Goal: Transaction & Acquisition: Purchase product/service

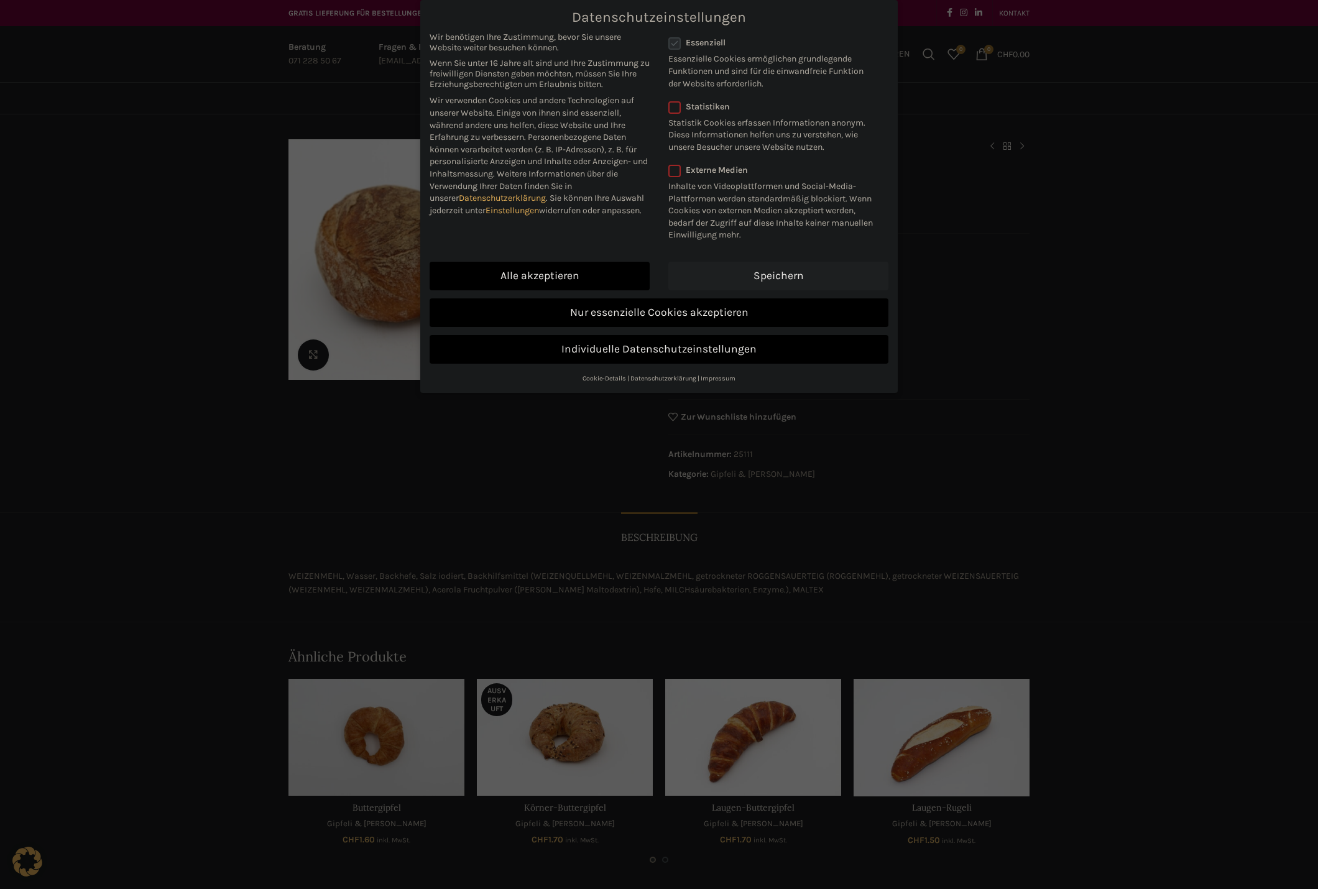
click at [751, 279] on link "Speichern" at bounding box center [778, 276] width 220 height 29
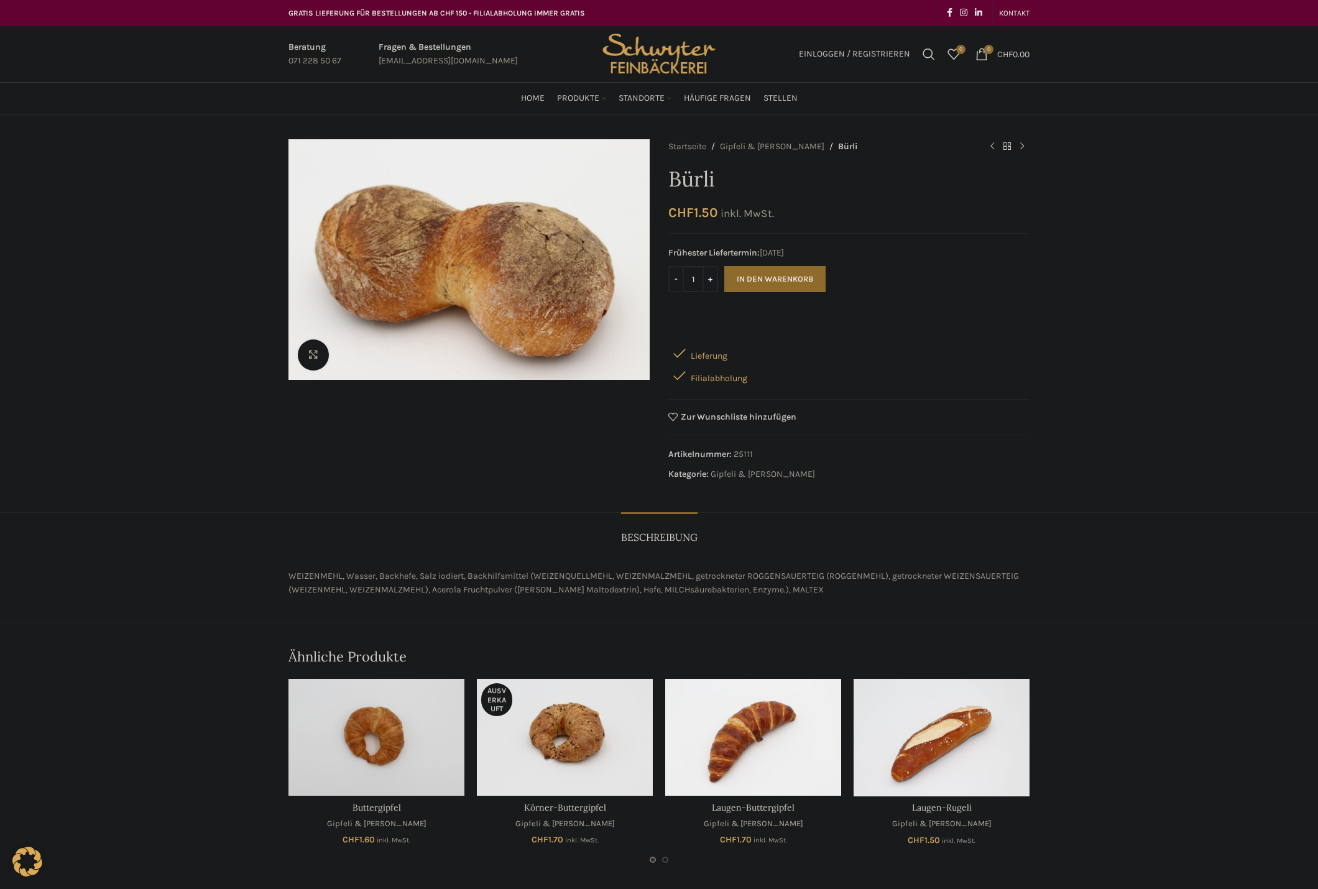
click at [699, 277] on input "1" at bounding box center [693, 279] width 19 height 26
click at [311, 349] on link "Klicken um zu vergrössern" at bounding box center [371, 355] width 146 height 31
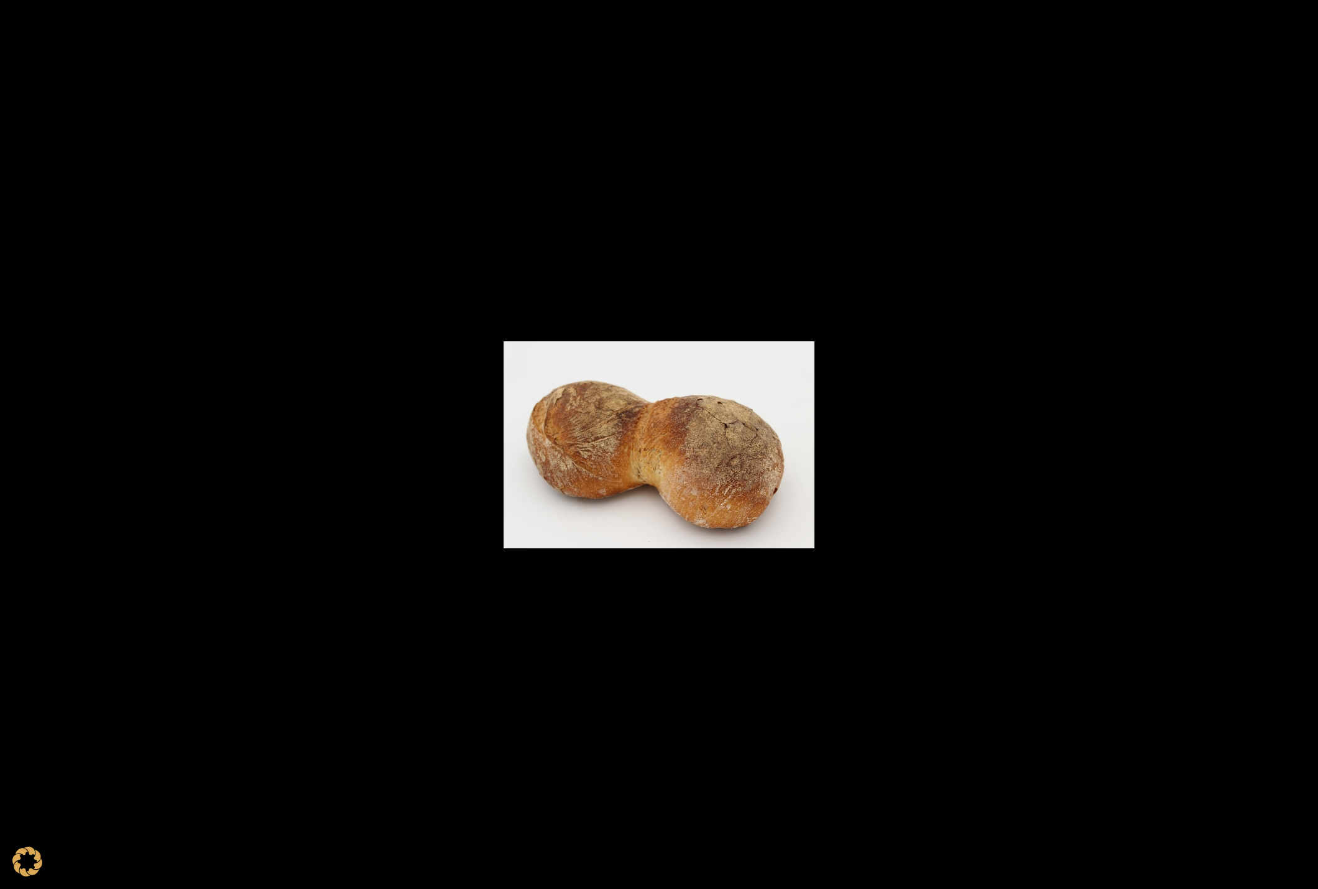
click at [1302, 13] on button at bounding box center [1304, 13] width 27 height 27
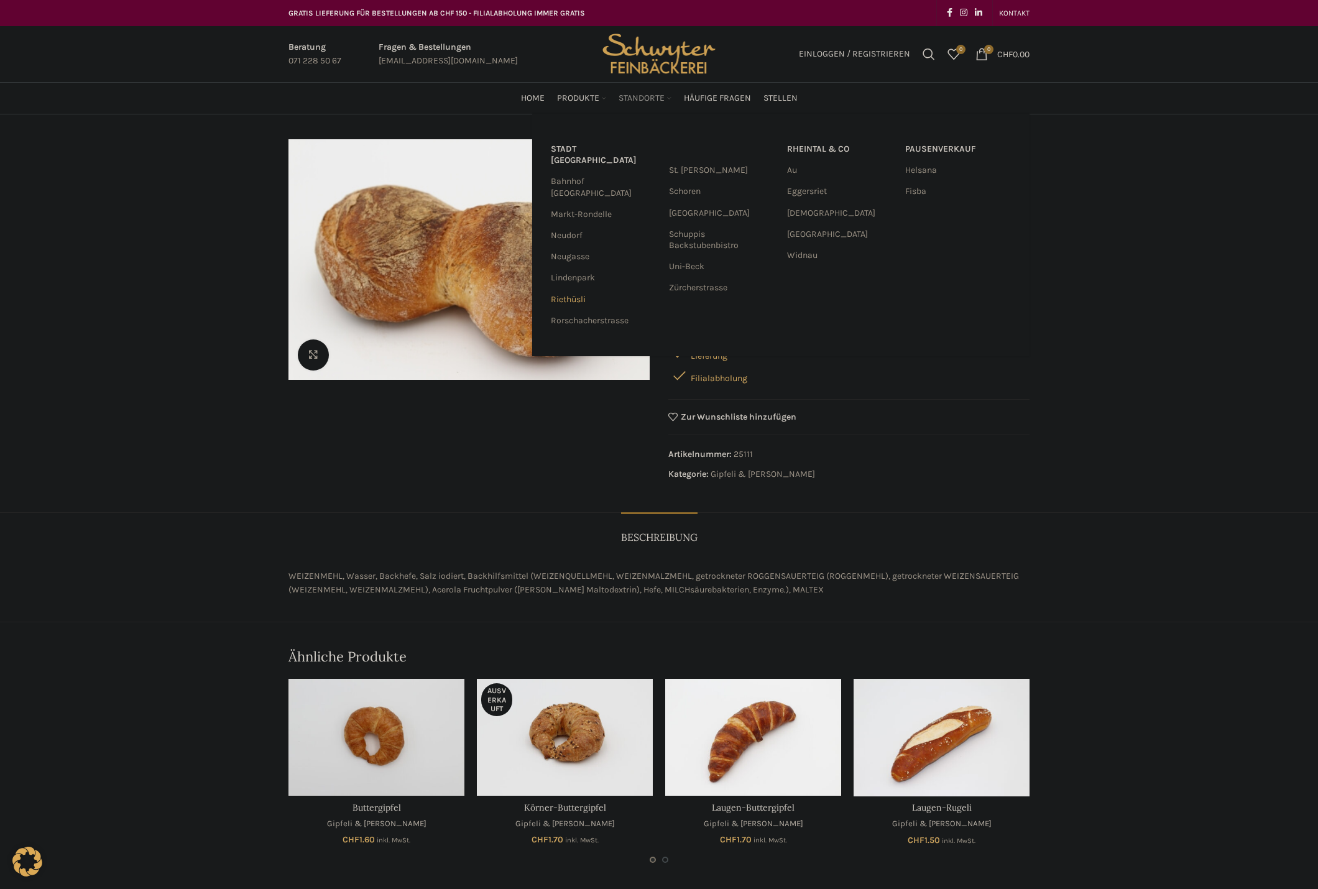
click at [570, 289] on link "Riethüsli" at bounding box center [604, 299] width 106 height 21
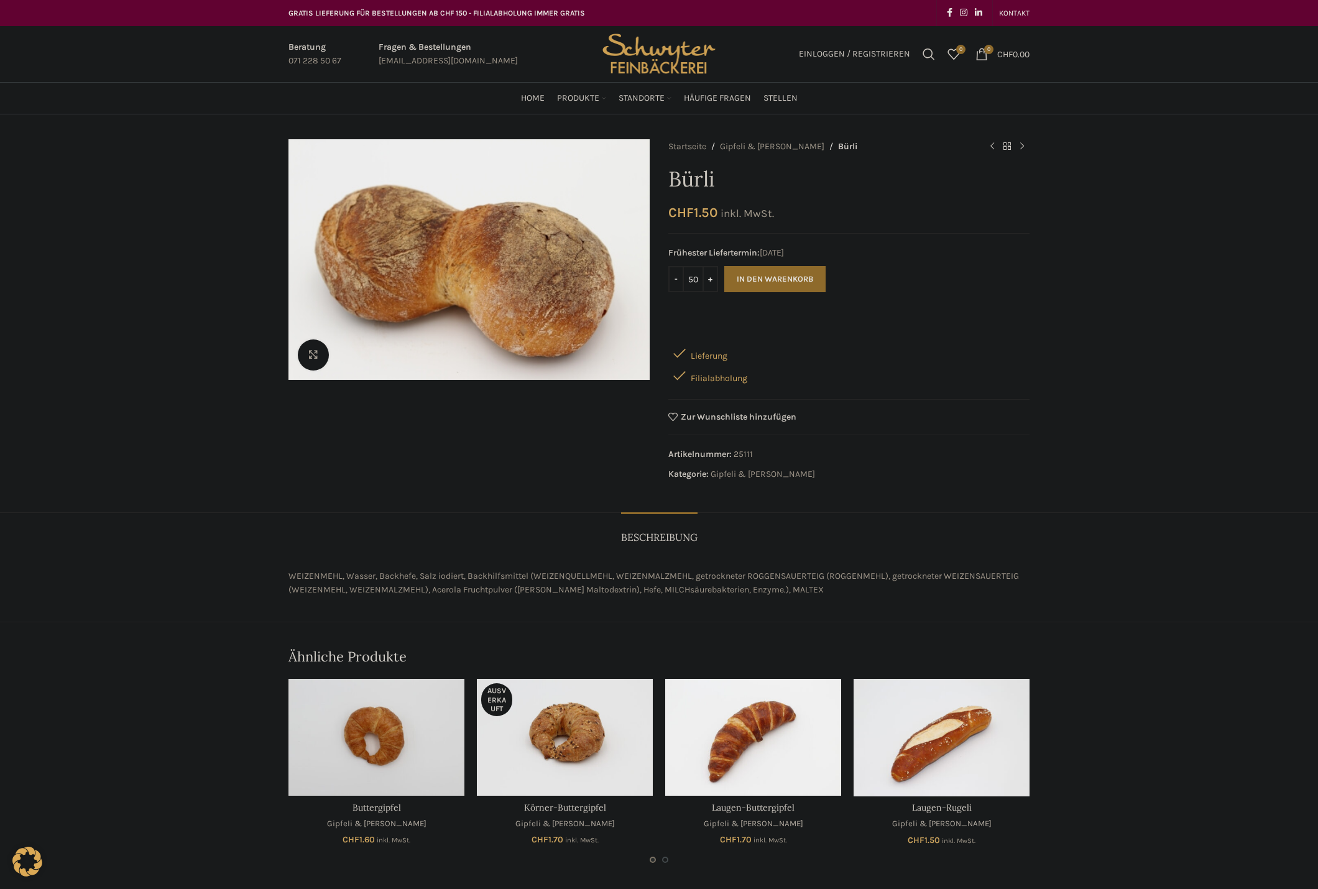
click at [166, 138] on main "Klicken um zu vergrössern Startseite Gipfeli & Brötli Bürli Körner-Buttergipfel…" at bounding box center [659, 501] width 1318 height 774
click at [688, 277] on input "50" at bounding box center [693, 279] width 19 height 26
type input "30"
click at [796, 279] on button "In den Warenkorb" at bounding box center [774, 279] width 101 height 26
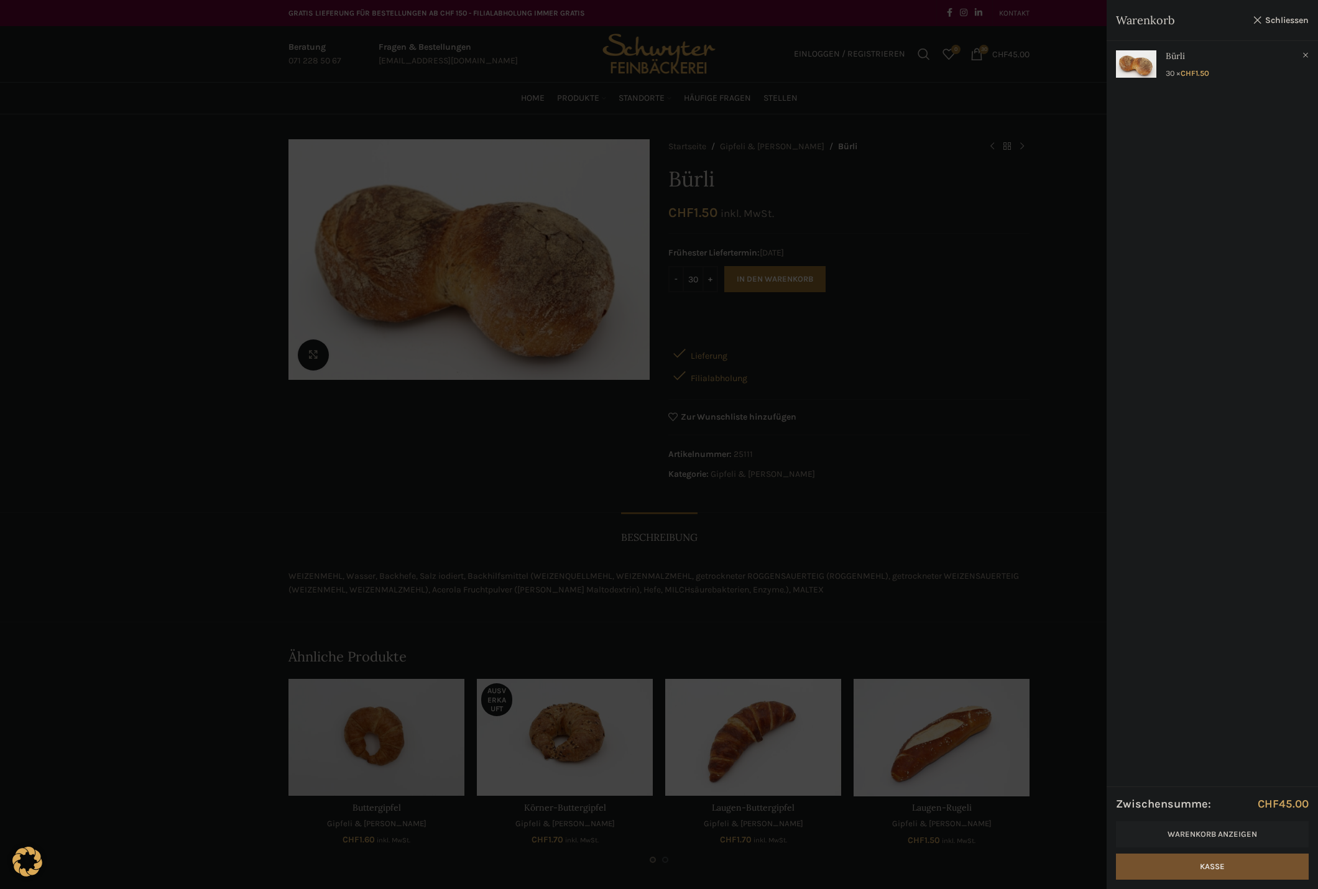
click at [1249, 867] on link "Kasse" at bounding box center [1212, 867] width 193 height 26
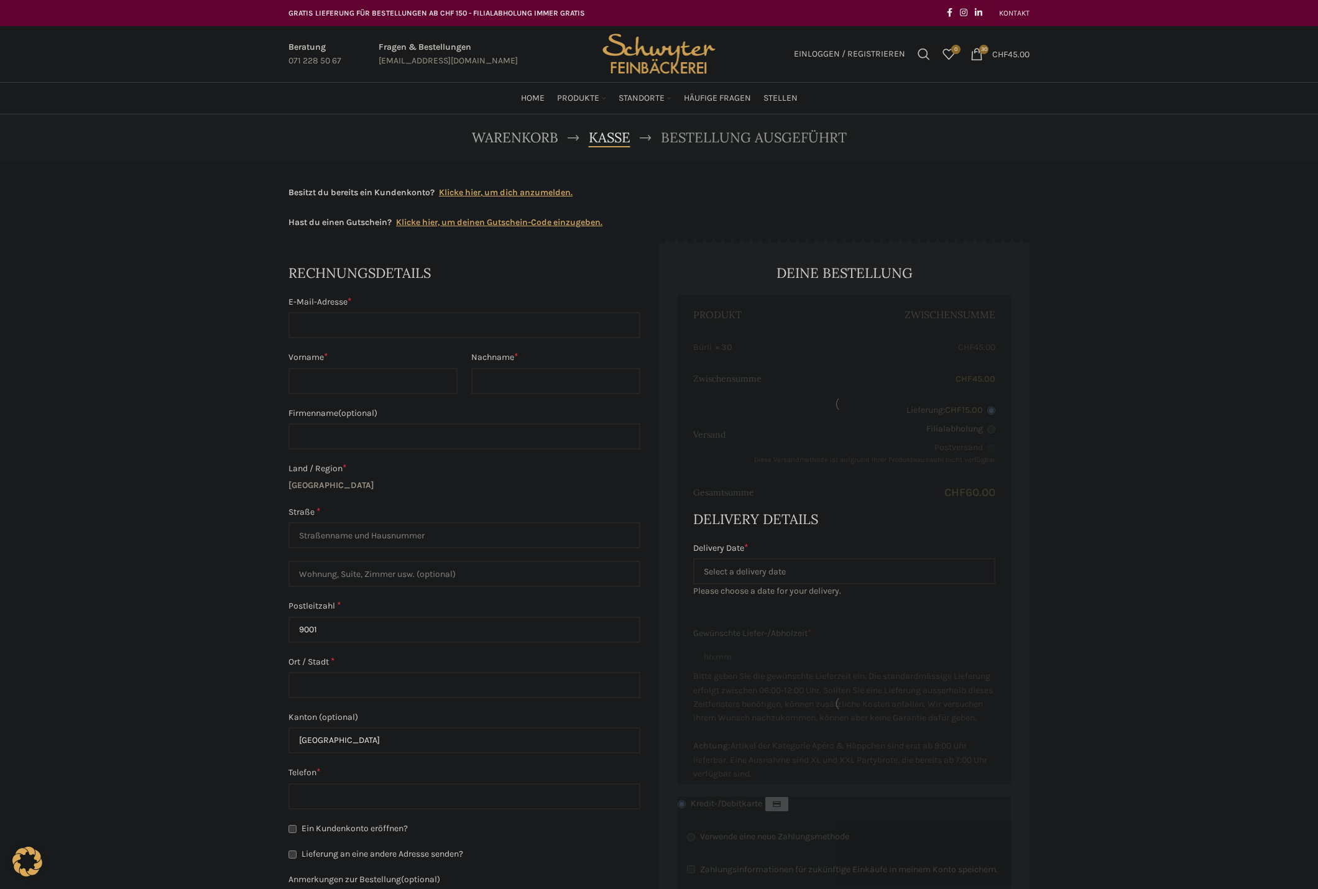
select select "SG"
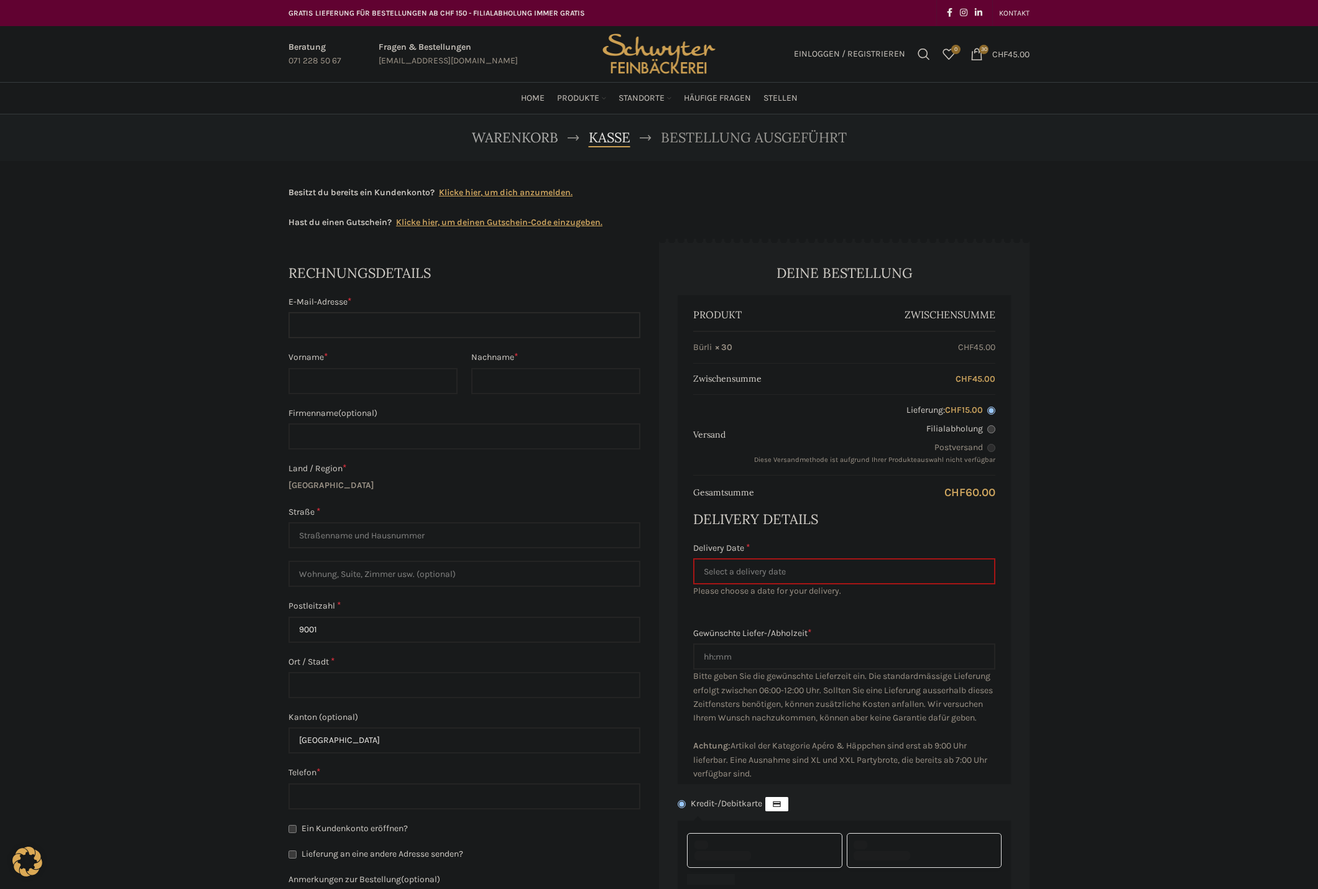
click at [364, 320] on input "E-Mail-Adresse *" at bounding box center [465, 325] width 352 height 26
click at [370, 317] on input "E-Mail-Adresse *" at bounding box center [465, 325] width 352 height 26
type input "[EMAIL_ADDRESS][DOMAIN_NAME]"
type input "Inesa"
type input "Halilovic"
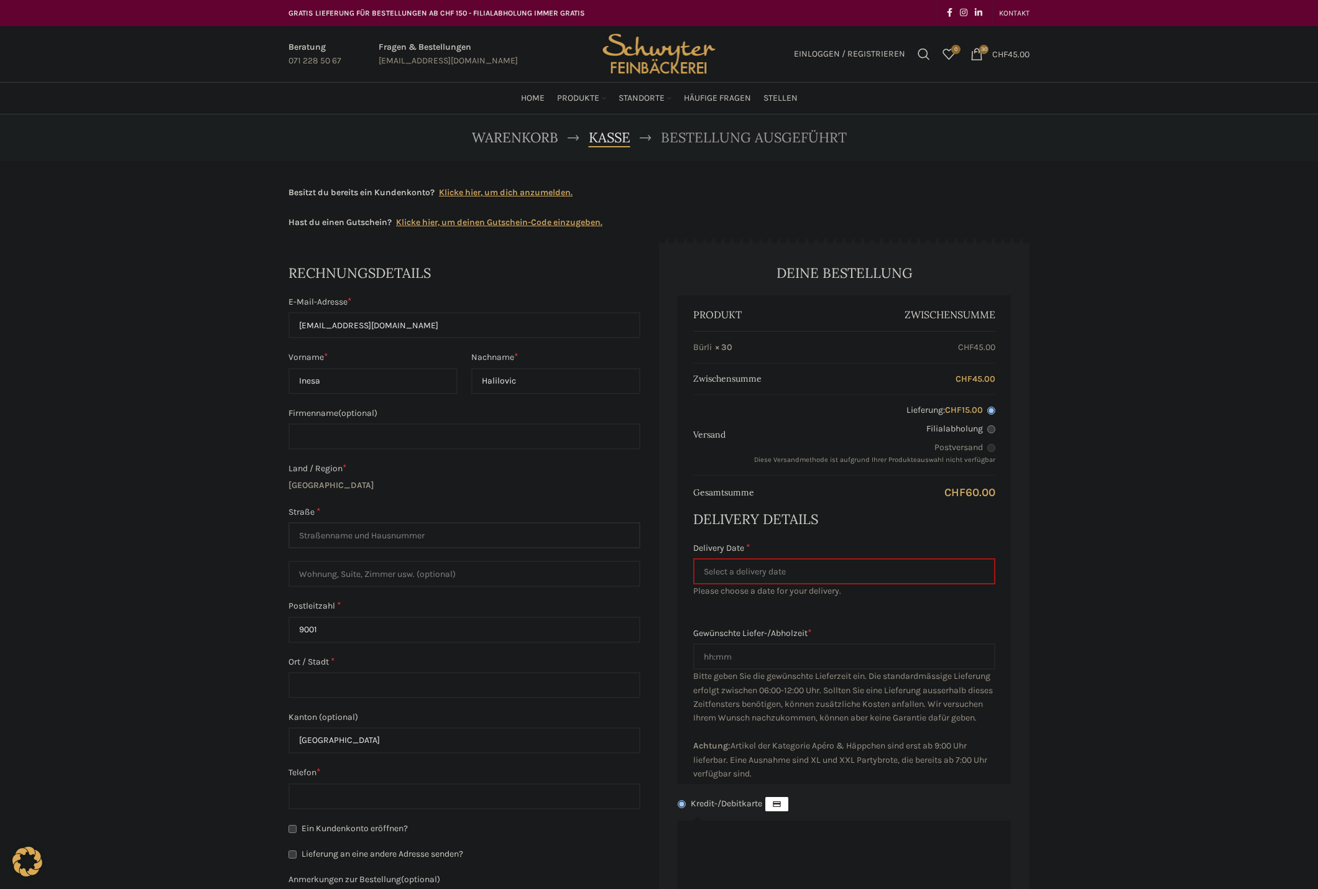
type input "Wattweg 6a"
type input "6a"
type input "St. Gallen"
type input "+41799615213"
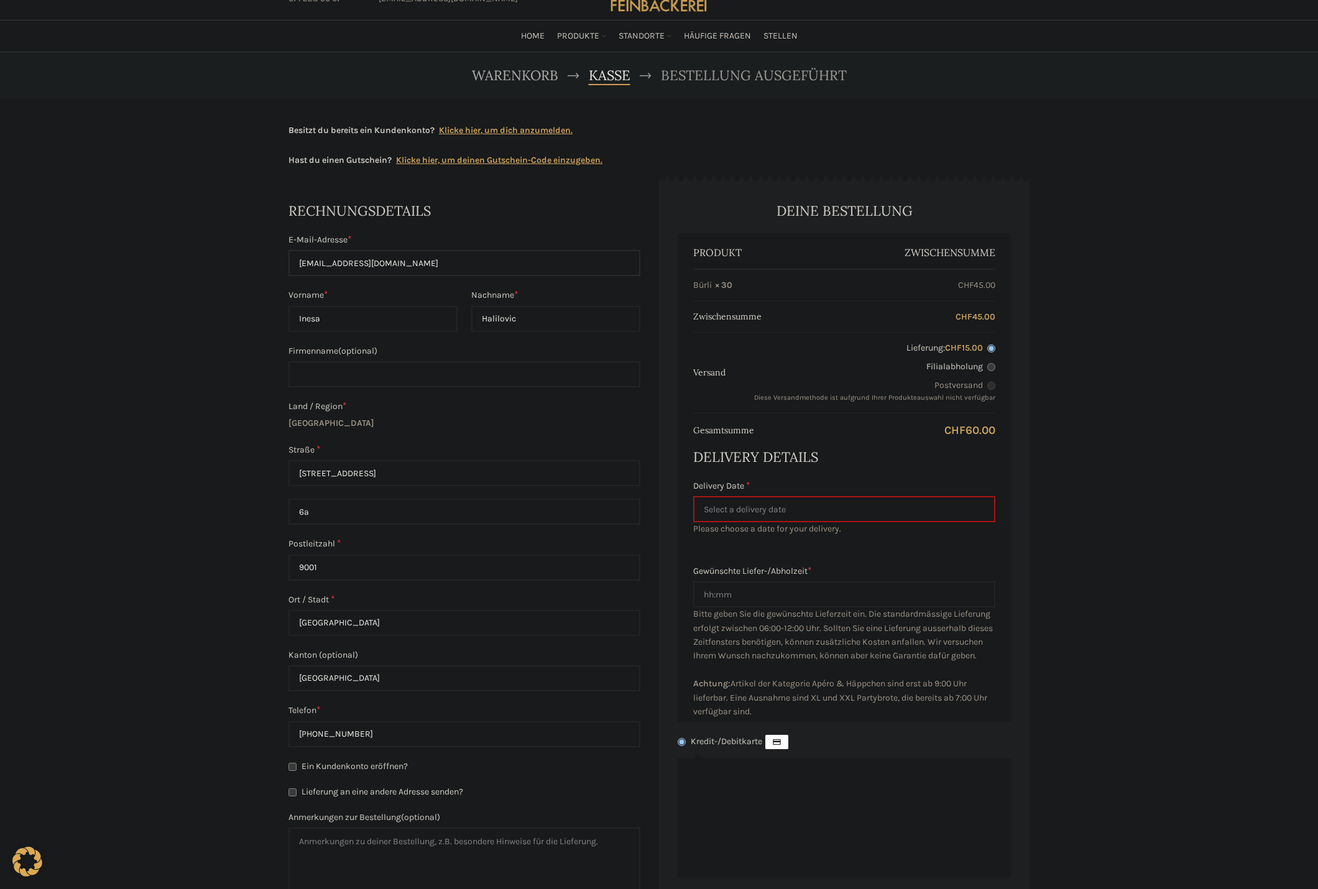
scroll to position [124, 0]
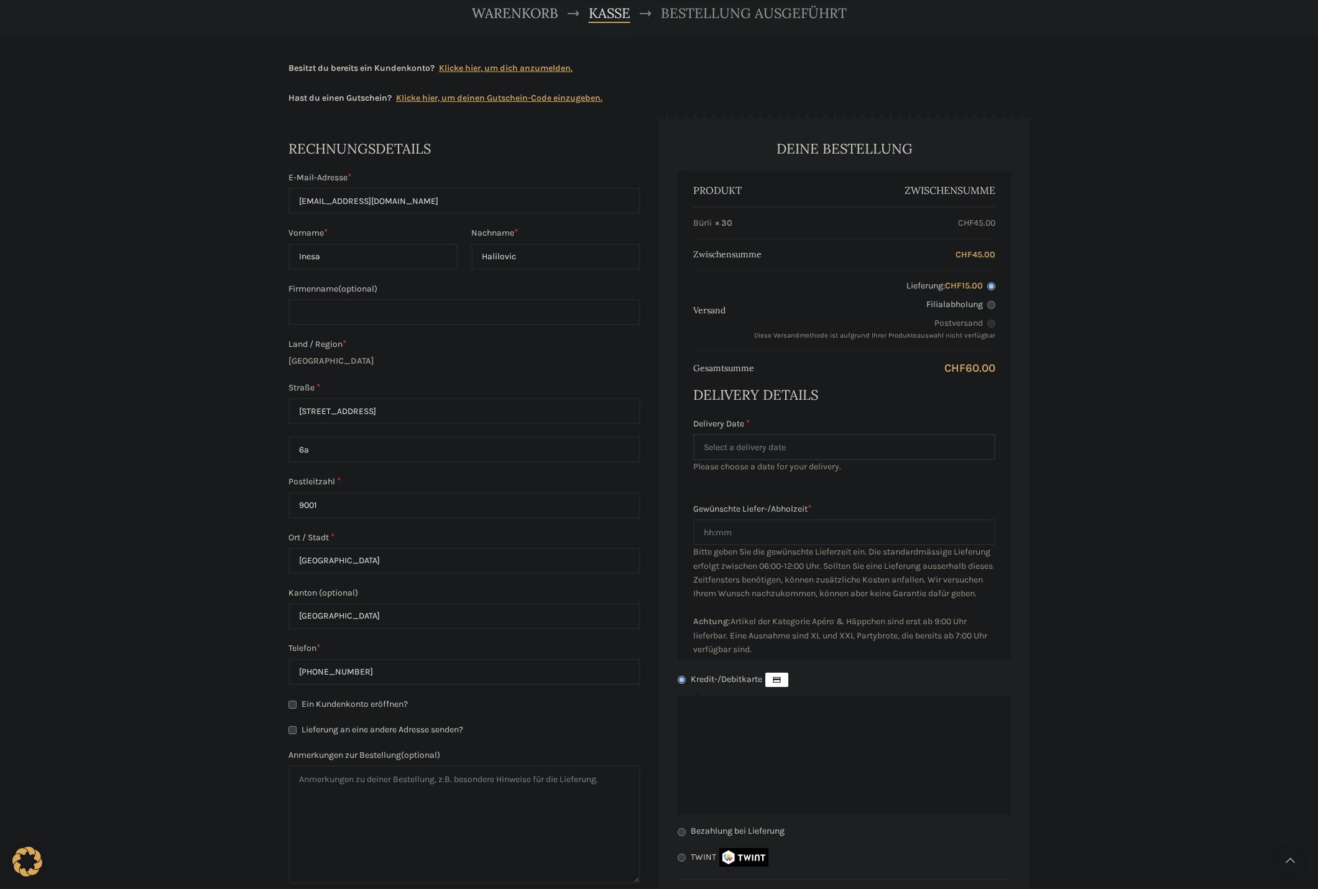
click at [723, 445] on input "Delivery Date *" at bounding box center [844, 447] width 302 height 26
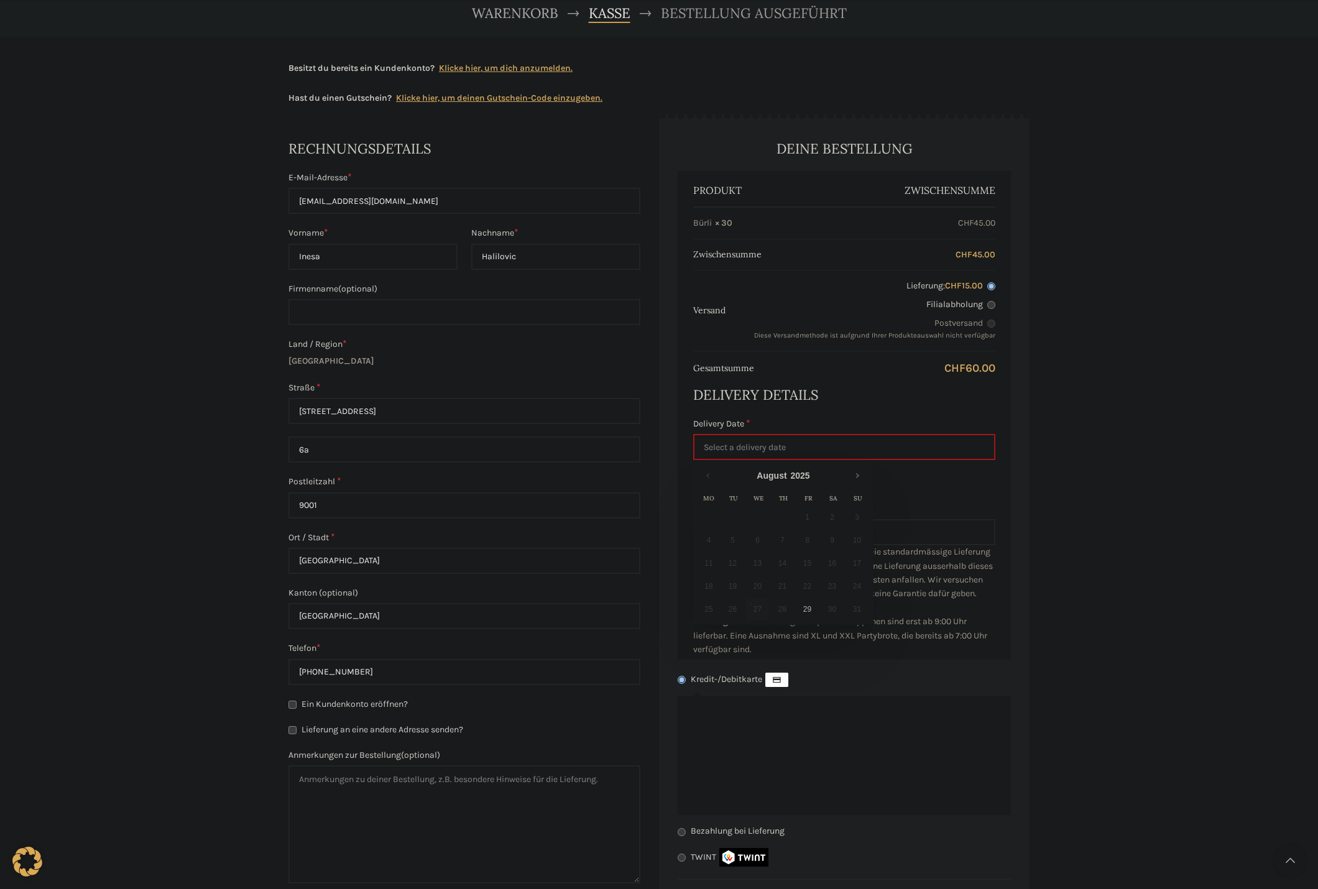
click at [203, 426] on div "Warenkorb Kasse Bestellung ausgeführt Besitzt du bereits ein Kundenkonto? Klick…" at bounding box center [659, 505] width 1318 height 1030
click at [981, 306] on label "Filialabholung" at bounding box center [867, 304] width 256 height 12
click at [987, 306] on input "Filialabholung" at bounding box center [991, 305] width 8 height 8
radio input "true"
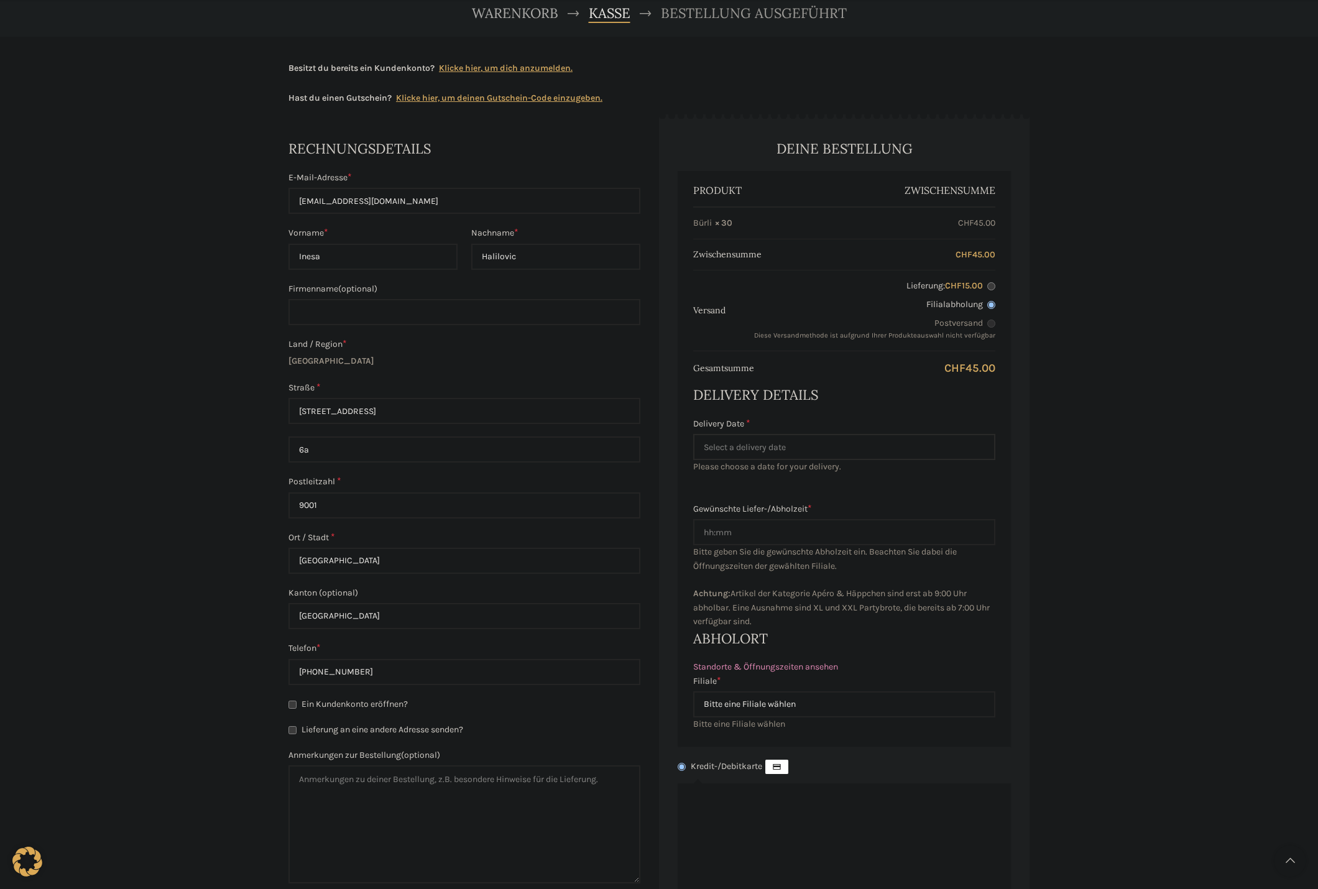
click at [712, 450] on input "Delivery Date *" at bounding box center [844, 447] width 302 height 26
